Goal: Task Accomplishment & Management: Use online tool/utility

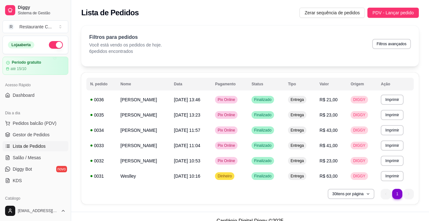
click at [32, 131] on span "Gestor de Pedidos" at bounding box center [31, 134] width 37 height 6
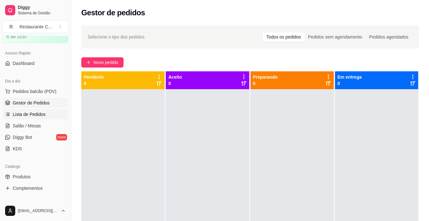
click at [33, 115] on span "Lista de Pedidos" at bounding box center [29, 114] width 33 height 6
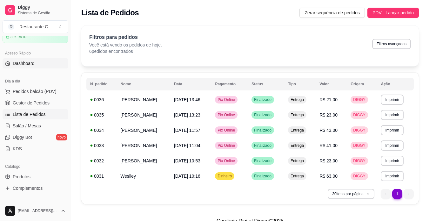
click at [30, 64] on span "Dashboard" at bounding box center [24, 63] width 22 height 6
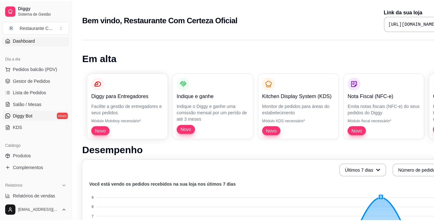
scroll to position [46, 0]
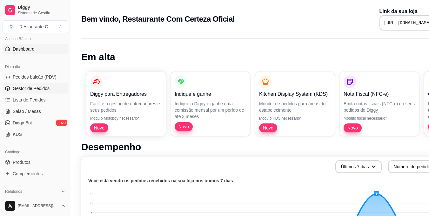
click at [36, 83] on link "Gestor de Pedidos" at bounding box center [36, 88] width 66 height 10
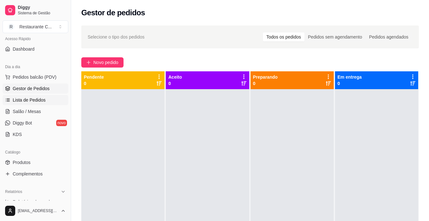
click at [30, 102] on span "Lista de Pedidos" at bounding box center [29, 100] width 33 height 6
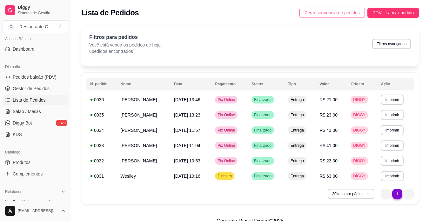
click at [340, 10] on span "Zerar sequência de pedidos" at bounding box center [332, 12] width 55 height 7
click at [32, 85] on link "Gestor de Pedidos" at bounding box center [36, 88] width 66 height 10
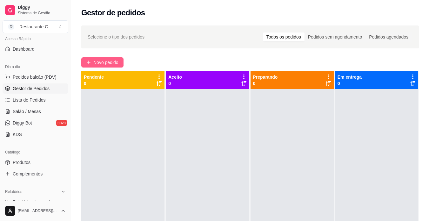
click at [102, 62] on span "Novo pedido" at bounding box center [105, 62] width 25 height 7
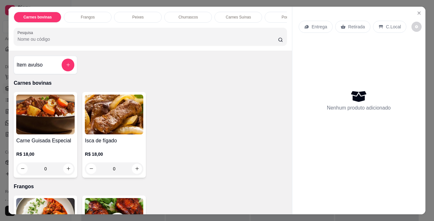
click at [68, 169] on div "0" at bounding box center [45, 168] width 58 height 13
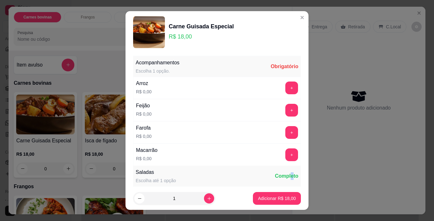
click at [279, 179] on div "Saladas Escolha até 1 opção Completo" at bounding box center [217, 176] width 168 height 20
click at [285, 88] on button "+" at bounding box center [291, 87] width 13 height 13
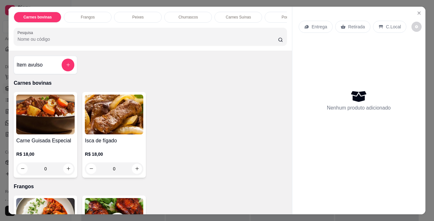
click at [57, 124] on img at bounding box center [45, 114] width 58 height 40
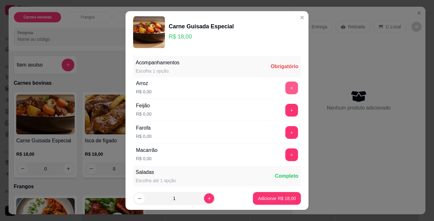
click at [285, 88] on button "+" at bounding box center [291, 87] width 13 height 13
click at [285, 108] on button "+" at bounding box center [291, 110] width 13 height 13
click at [285, 134] on button "+" at bounding box center [291, 132] width 13 height 13
click at [283, 159] on div "+" at bounding box center [292, 154] width 18 height 13
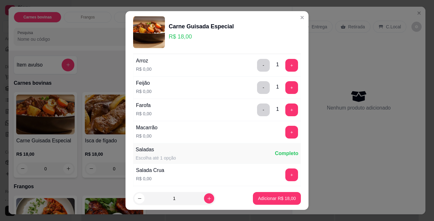
scroll to position [32, 0]
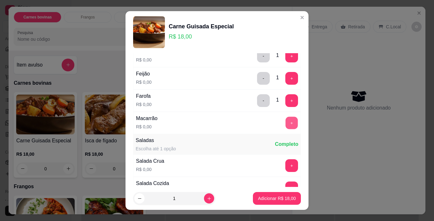
click at [286, 122] on button "+" at bounding box center [292, 122] width 12 height 12
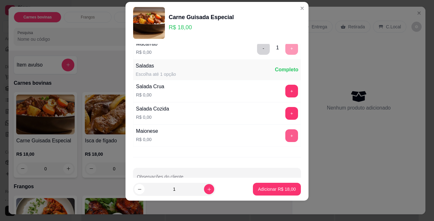
scroll to position [99, 0]
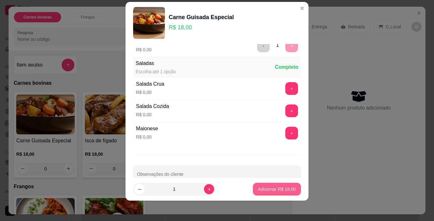
click at [273, 192] on p "Adicionar R$ 18,00" at bounding box center [277, 189] width 38 height 6
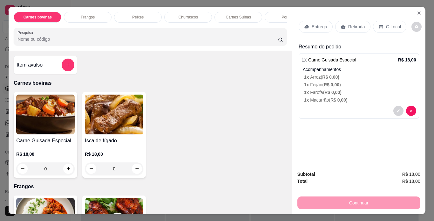
click at [312, 24] on p "Entrega" at bounding box center [320, 27] width 16 height 6
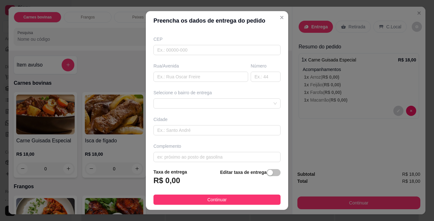
scroll to position [81, 0]
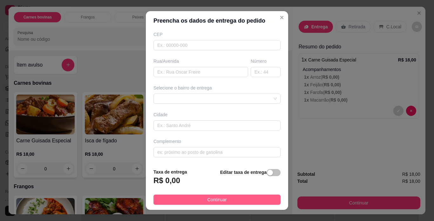
click at [250, 199] on button "Continuar" at bounding box center [217, 199] width 127 height 10
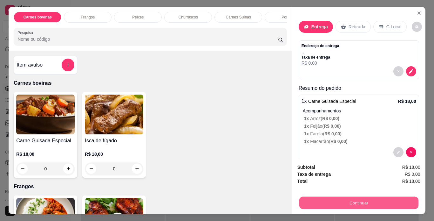
click at [358, 205] on button "Continuar" at bounding box center [358, 202] width 119 height 12
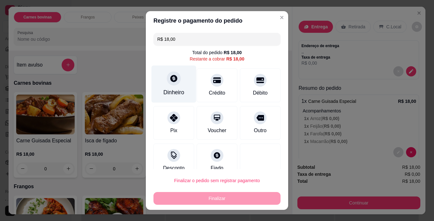
click at [171, 91] on div "Dinheiro" at bounding box center [173, 92] width 21 height 8
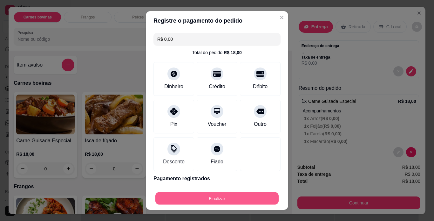
click at [251, 196] on button "Finalizar" at bounding box center [216, 198] width 123 height 12
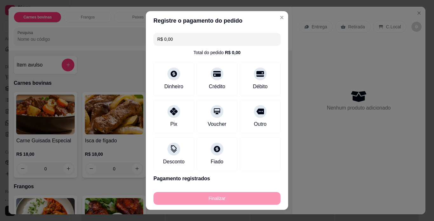
type input "-R$ 18,00"
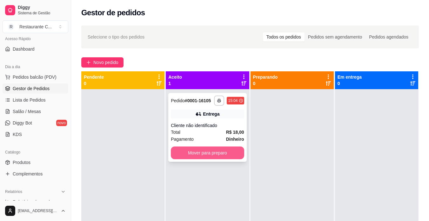
click at [225, 154] on button "Mover para preparo" at bounding box center [207, 152] width 73 height 13
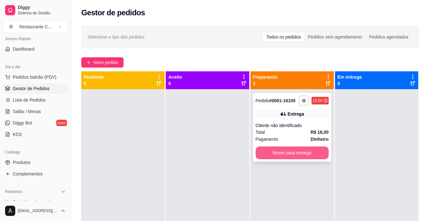
click at [299, 149] on button "Mover para entrega" at bounding box center [292, 152] width 73 height 13
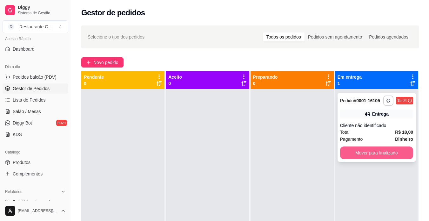
click at [375, 156] on button "Mover para finalizado" at bounding box center [376, 152] width 73 height 13
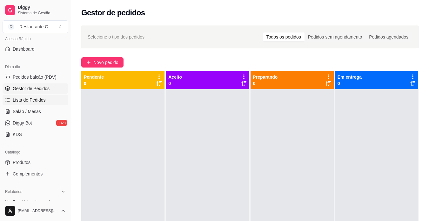
click at [22, 101] on span "Lista de Pedidos" at bounding box center [29, 100] width 33 height 6
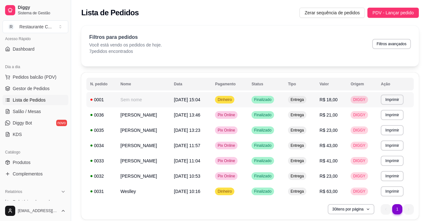
click at [241, 97] on td "Dinheiro" at bounding box center [229, 99] width 37 height 15
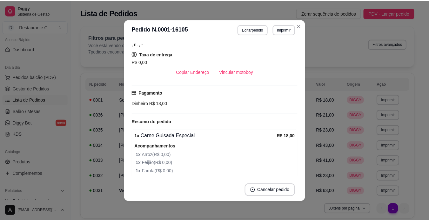
scroll to position [64, 0]
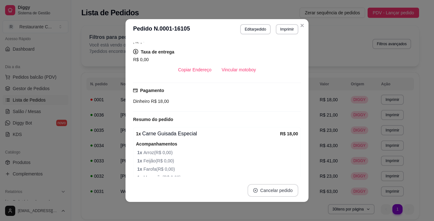
click at [270, 186] on button "Cancelar pedido" at bounding box center [273, 190] width 51 height 13
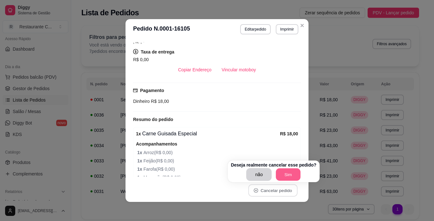
click at [282, 176] on button "Sim" at bounding box center [288, 174] width 25 height 12
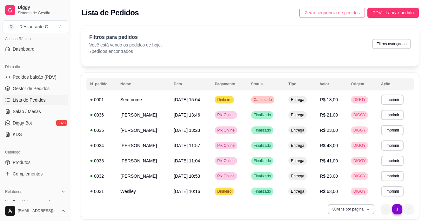
click at [326, 17] on button "Zerar sequência de pedidos" at bounding box center [332, 13] width 65 height 10
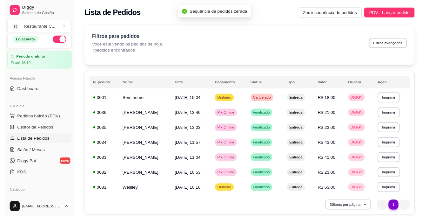
scroll to position [0, 0]
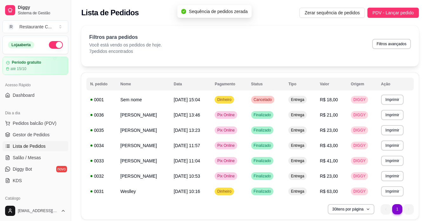
click at [27, 89] on div "Acesso Rápido" at bounding box center [36, 85] width 66 height 10
click at [27, 90] on div "Acesso Rápido Dashboard" at bounding box center [35, 89] width 71 height 25
click at [31, 91] on link "Dashboard" at bounding box center [36, 95] width 66 height 10
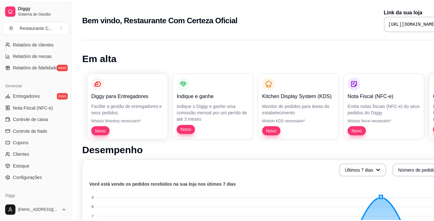
scroll to position [223, 0]
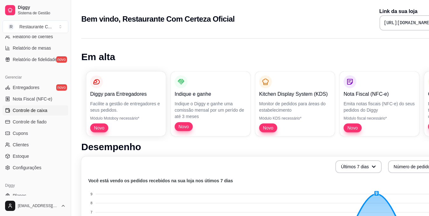
click at [35, 109] on span "Controle de caixa" at bounding box center [30, 110] width 35 height 6
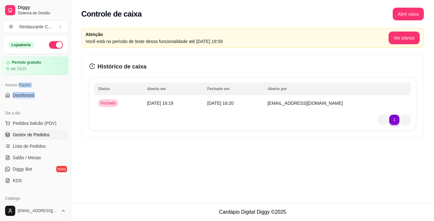
click at [39, 134] on span "Gestor de Pedidos" at bounding box center [31, 134] width 37 height 6
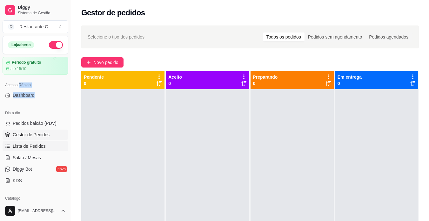
click at [25, 144] on span "Lista de Pedidos" at bounding box center [29, 146] width 33 height 6
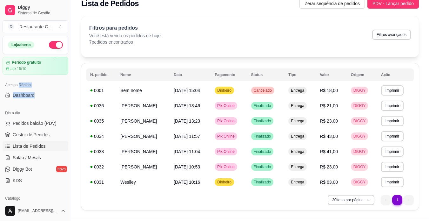
scroll to position [24, 0]
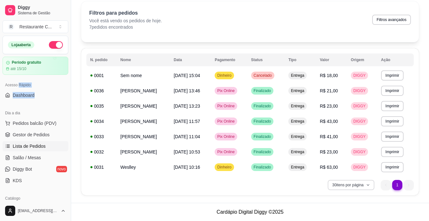
click at [369, 184] on icon "button" at bounding box center [369, 185] width 4 height 4
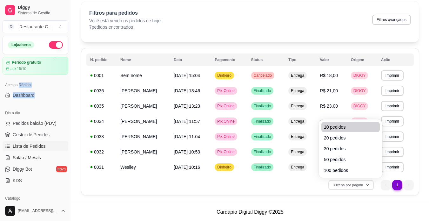
click at [325, 124] on span "10 pedidos" at bounding box center [350, 127] width 53 height 6
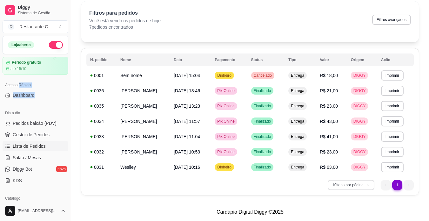
click at [367, 184] on icon "button" at bounding box center [369, 185] width 4 height 4
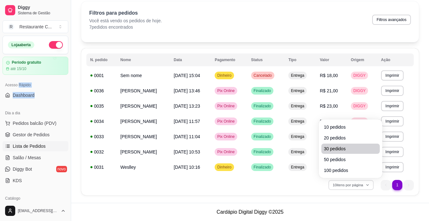
click at [338, 151] on span "30 pedidos" at bounding box center [350, 148] width 53 height 6
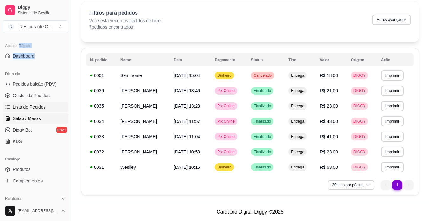
scroll to position [64, 0]
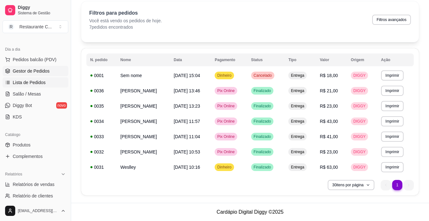
click at [34, 70] on span "Gestor de Pedidos" at bounding box center [31, 71] width 37 height 6
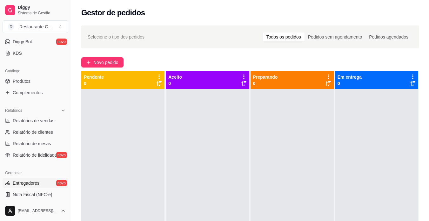
scroll to position [64, 0]
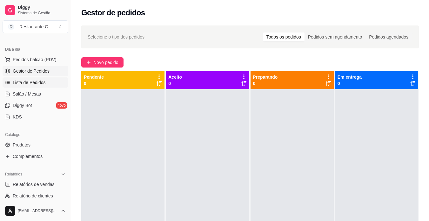
click at [40, 81] on span "Lista de Pedidos" at bounding box center [29, 82] width 33 height 6
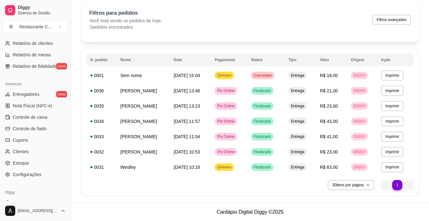
scroll to position [205, 0]
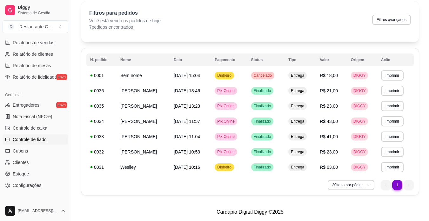
click at [28, 138] on span "Controle de fiado" at bounding box center [30, 139] width 34 height 6
